Goal: Navigation & Orientation: Find specific page/section

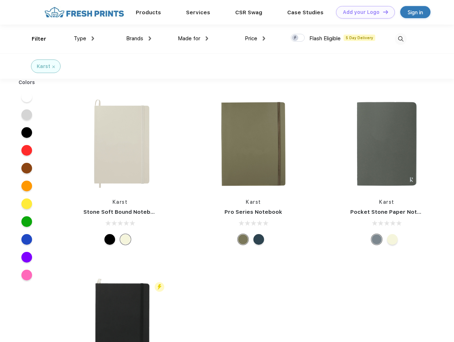
click at [362, 12] on link "Add your Logo Design Tool" at bounding box center [365, 12] width 59 height 12
click at [0, 0] on div "Design Tool" at bounding box center [0, 0] width 0 height 0
click at [382, 12] on link "Add your Logo Design Tool" at bounding box center [365, 12] width 59 height 12
click at [34, 39] on div "Filter" at bounding box center [39, 39] width 15 height 8
click at [84, 38] on span "Type" at bounding box center [80, 38] width 12 height 6
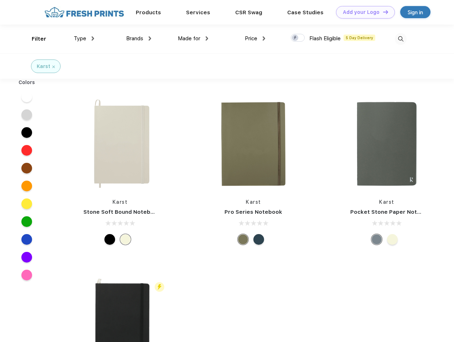
click at [139, 38] on span "Brands" at bounding box center [134, 38] width 17 height 6
click at [193, 38] on span "Made for" at bounding box center [189, 38] width 22 height 6
click at [255, 38] on span "Price" at bounding box center [251, 38] width 12 height 6
click at [298, 38] on div at bounding box center [298, 38] width 14 height 8
click at [295, 38] on input "checkbox" at bounding box center [293, 35] width 5 height 5
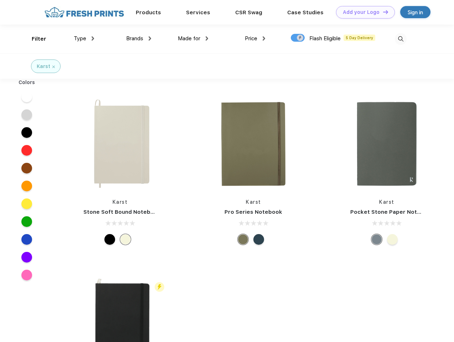
click at [400, 39] on img at bounding box center [401, 39] width 12 height 12
